Goal: Task Accomplishment & Management: Complete application form

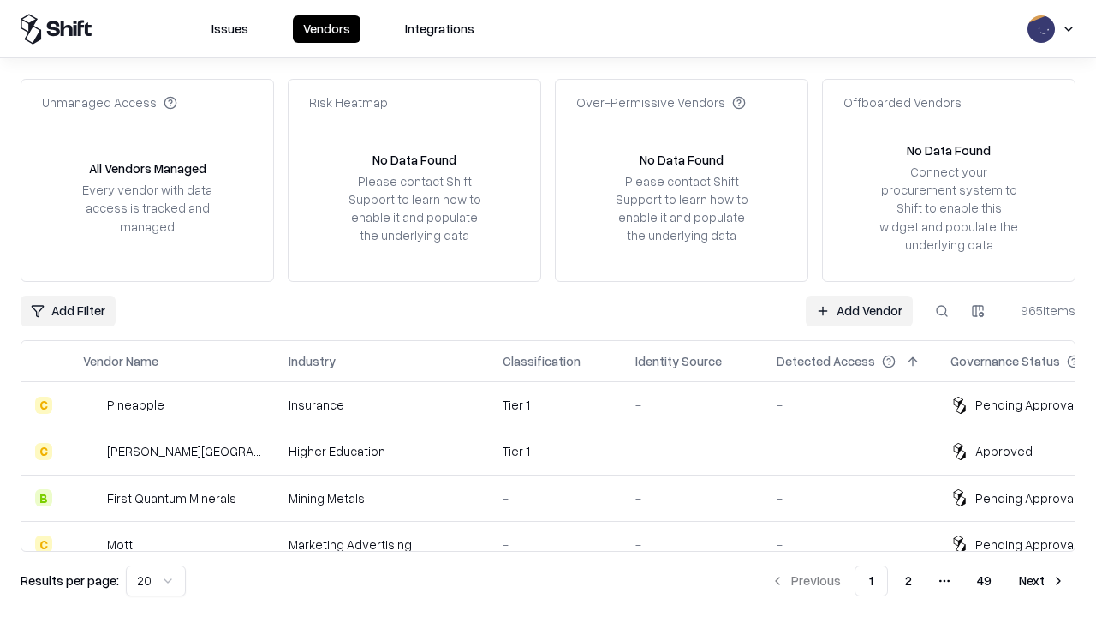
click at [859, 310] on link "Add Vendor" at bounding box center [859, 310] width 107 height 31
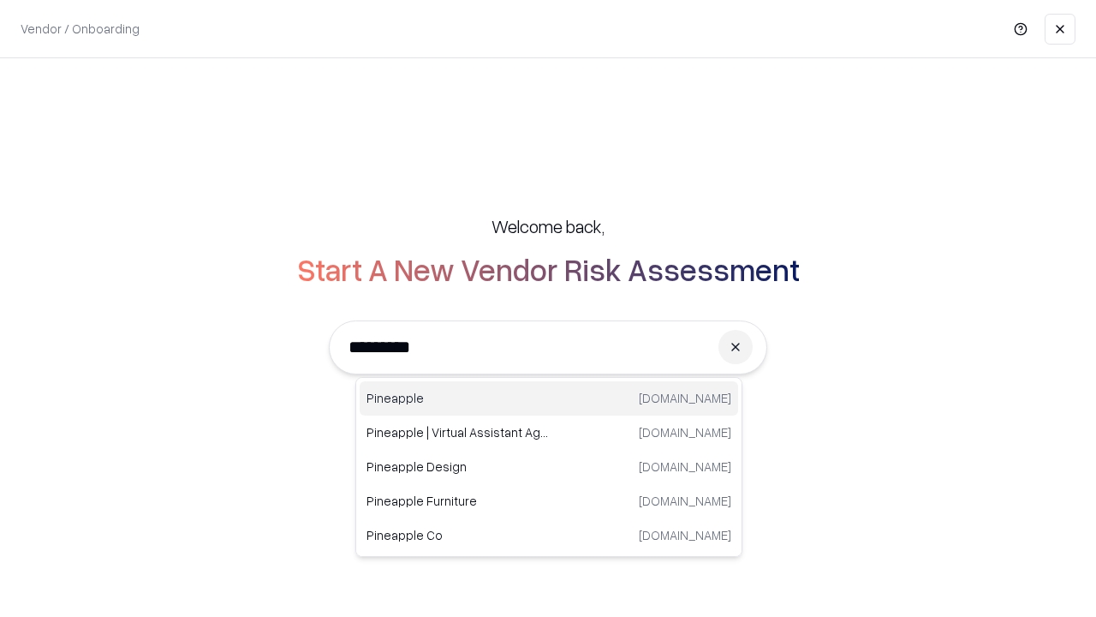
click at [549, 398] on div "Pineapple [DOMAIN_NAME]" at bounding box center [549, 398] width 379 height 34
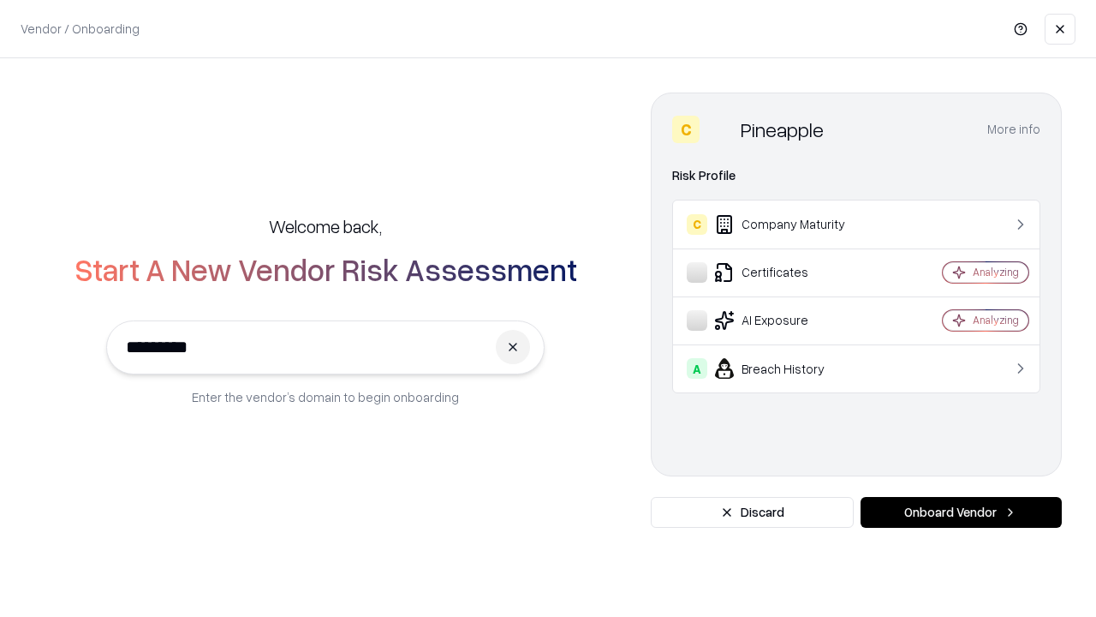
type input "*********"
click at [961, 512] on button "Onboard Vendor" at bounding box center [961, 512] width 201 height 31
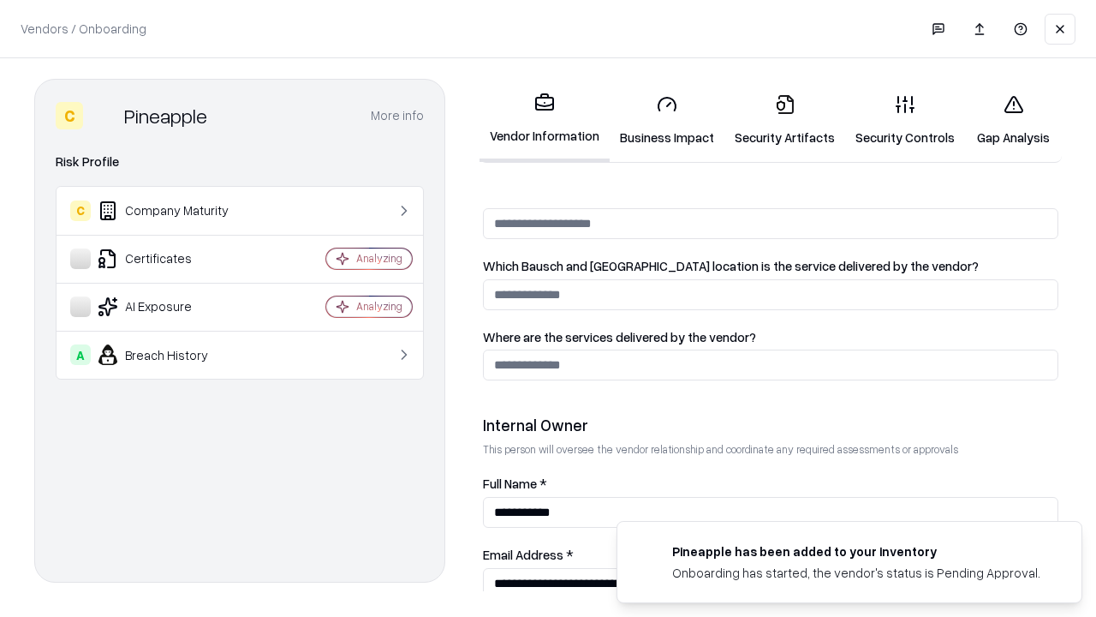
scroll to position [887, 0]
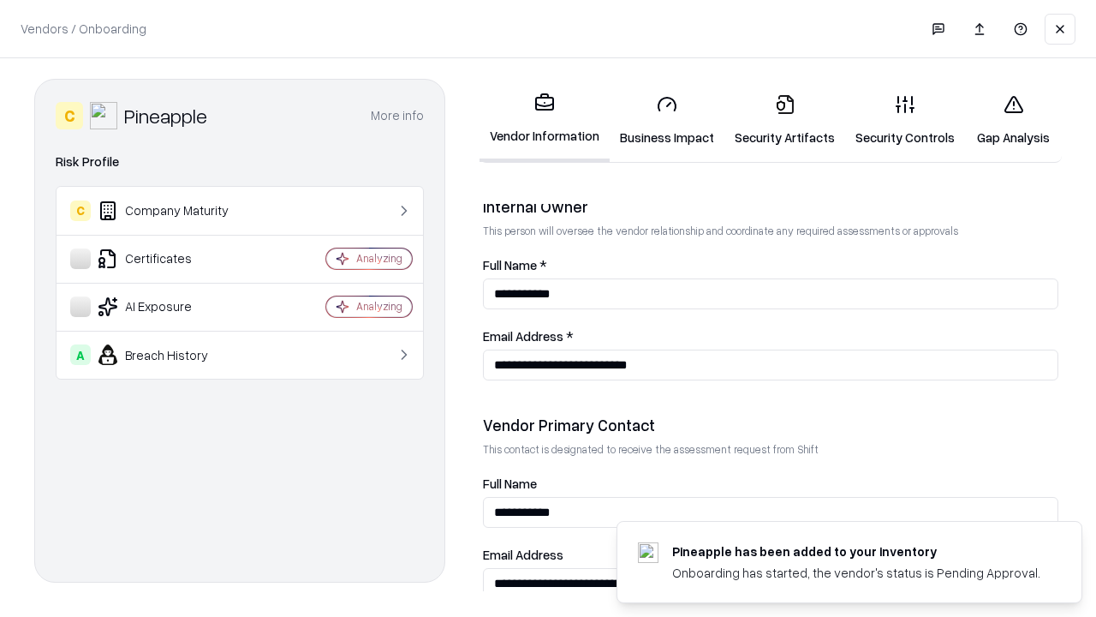
click at [667, 120] on link "Business Impact" at bounding box center [667, 121] width 115 height 80
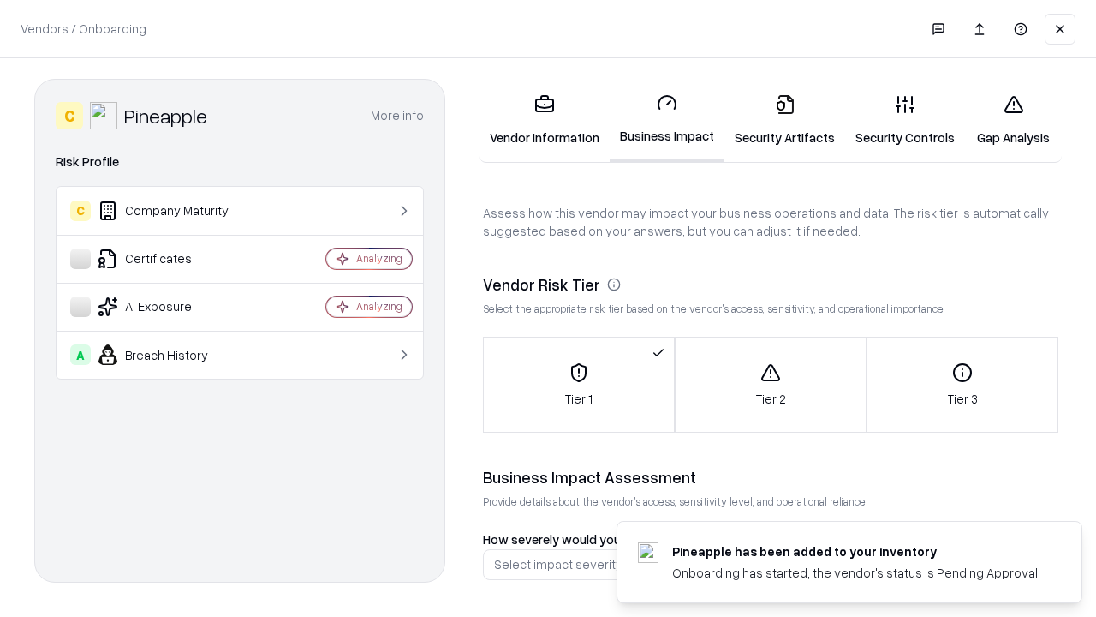
click at [1013, 120] on link "Gap Analysis" at bounding box center [1013, 121] width 97 height 80
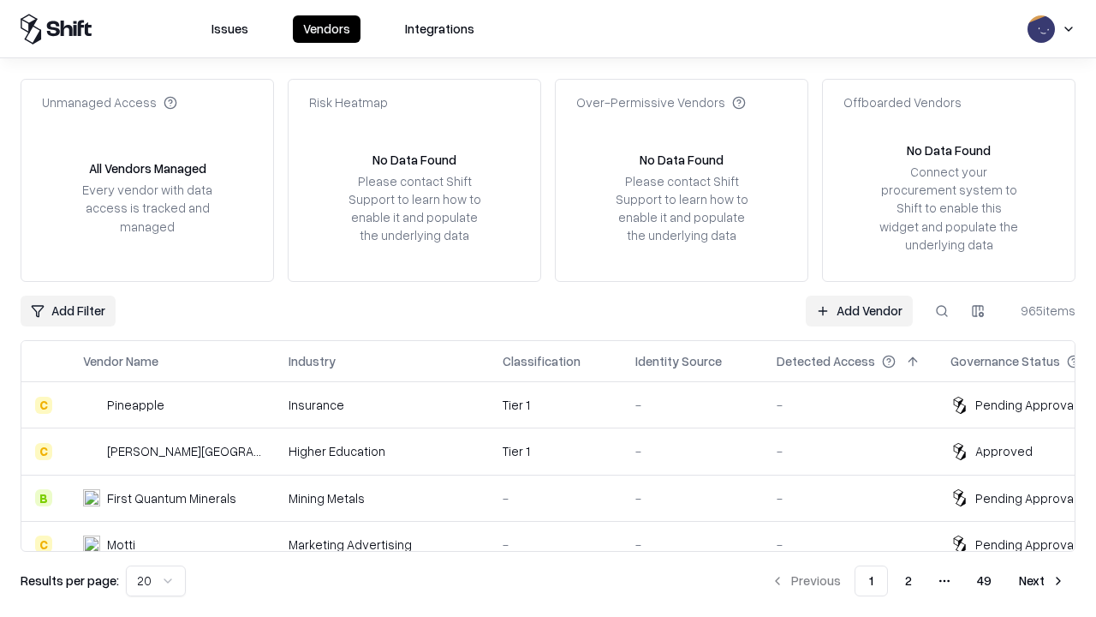
click at [859, 310] on link "Add Vendor" at bounding box center [859, 310] width 107 height 31
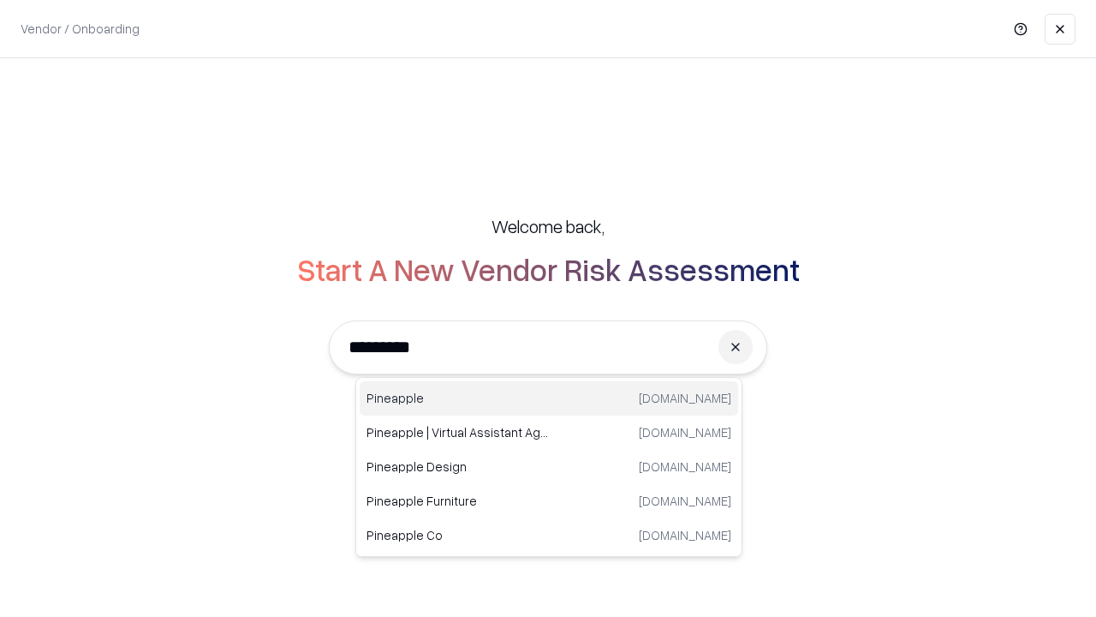
click at [549, 398] on div "Pineapple [DOMAIN_NAME]" at bounding box center [549, 398] width 379 height 34
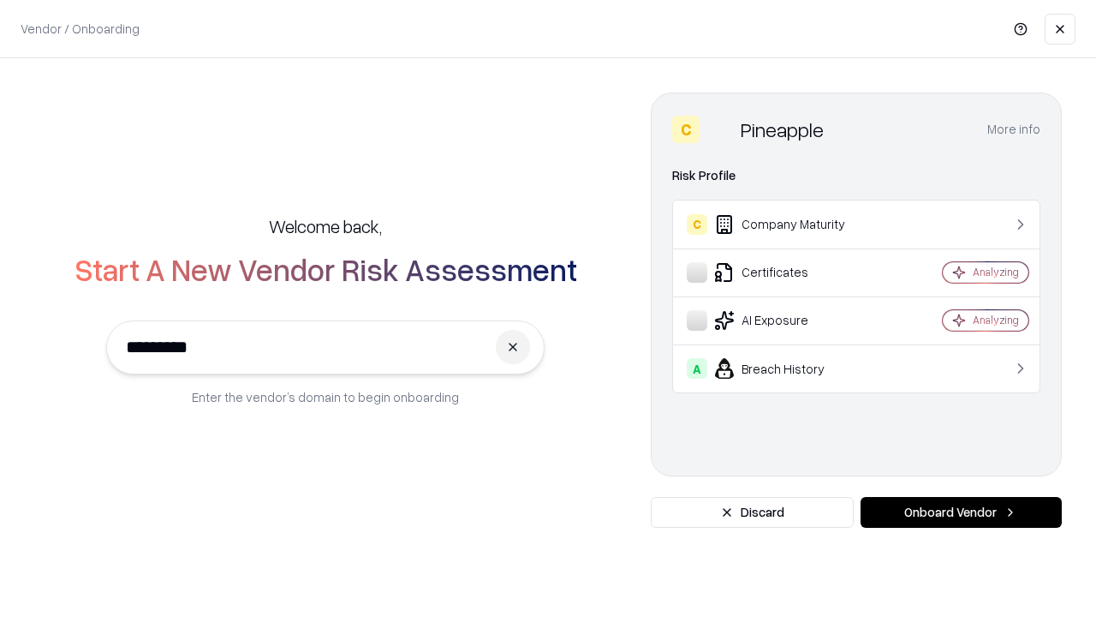
type input "*********"
click at [961, 512] on button "Onboard Vendor" at bounding box center [961, 512] width 201 height 31
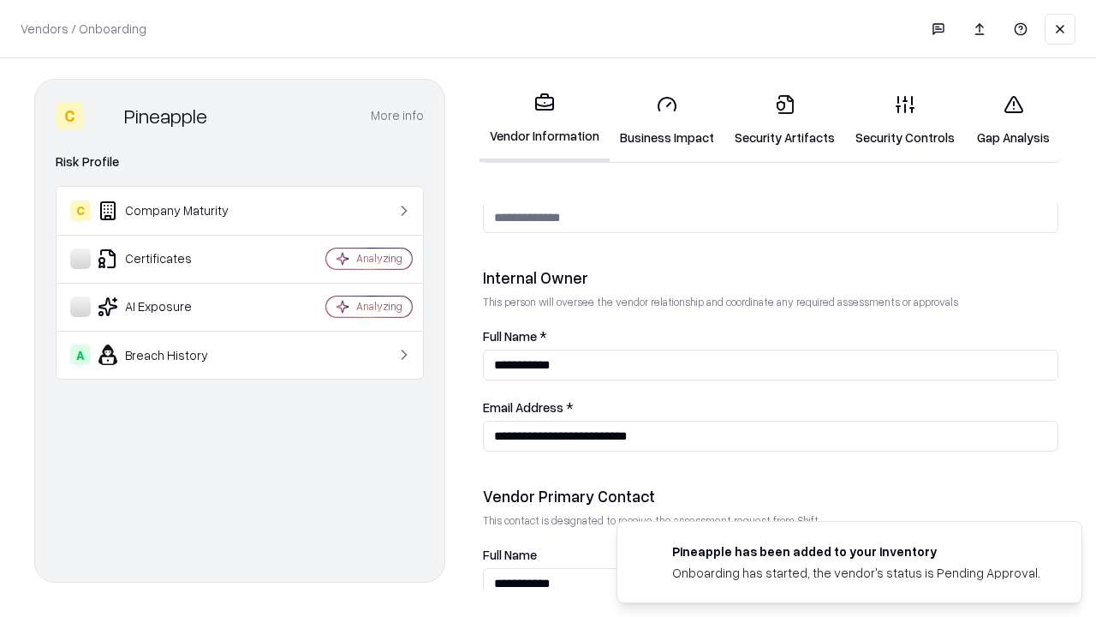
scroll to position [887, 0]
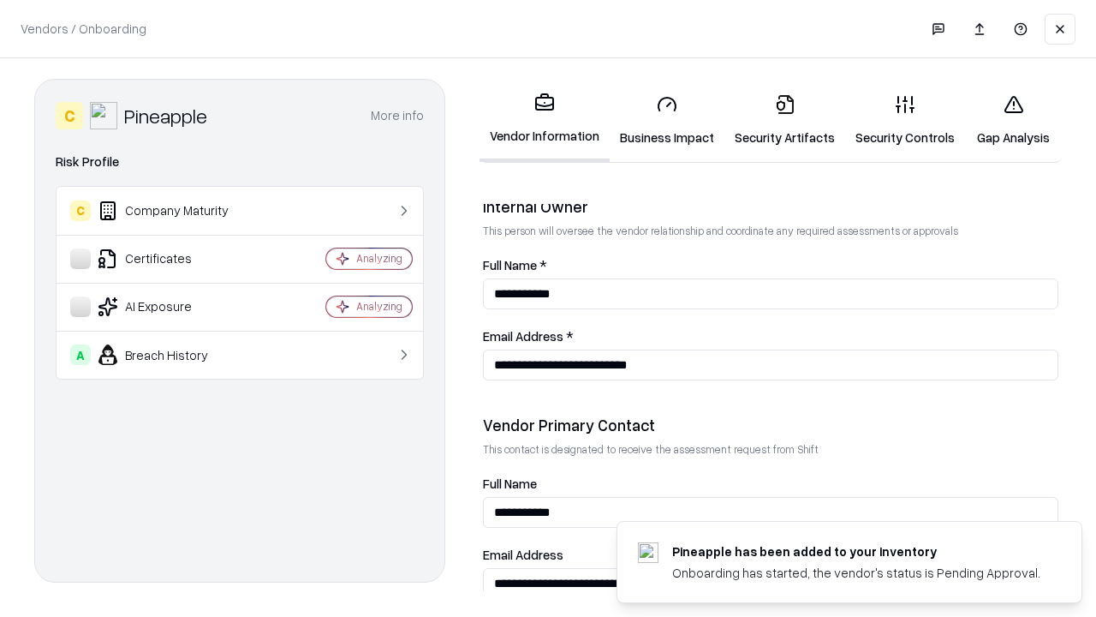
click at [1013, 120] on link "Gap Analysis" at bounding box center [1013, 121] width 97 height 80
